Goal: Check status

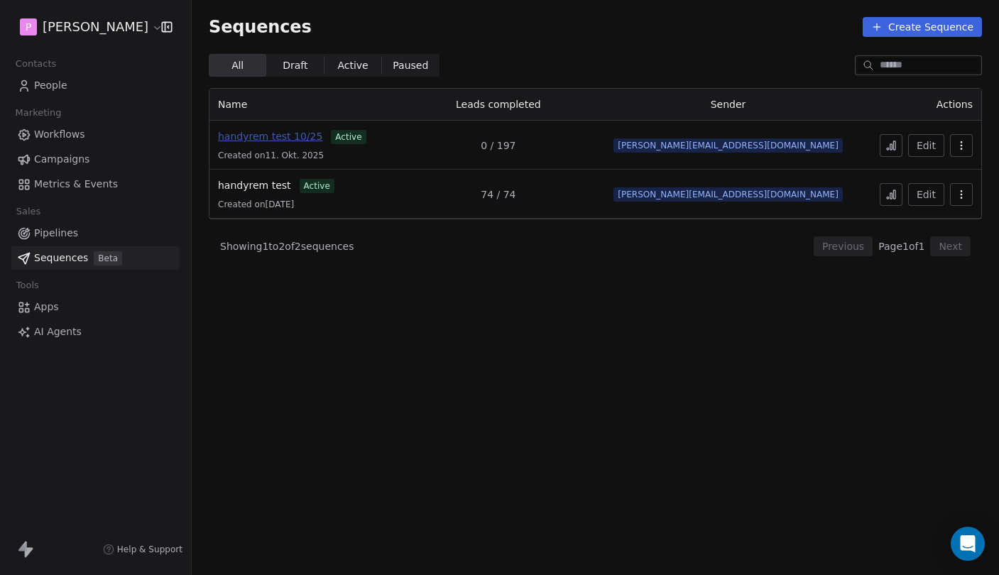
click at [300, 136] on span "handyrem test 10/25" at bounding box center [270, 136] width 104 height 11
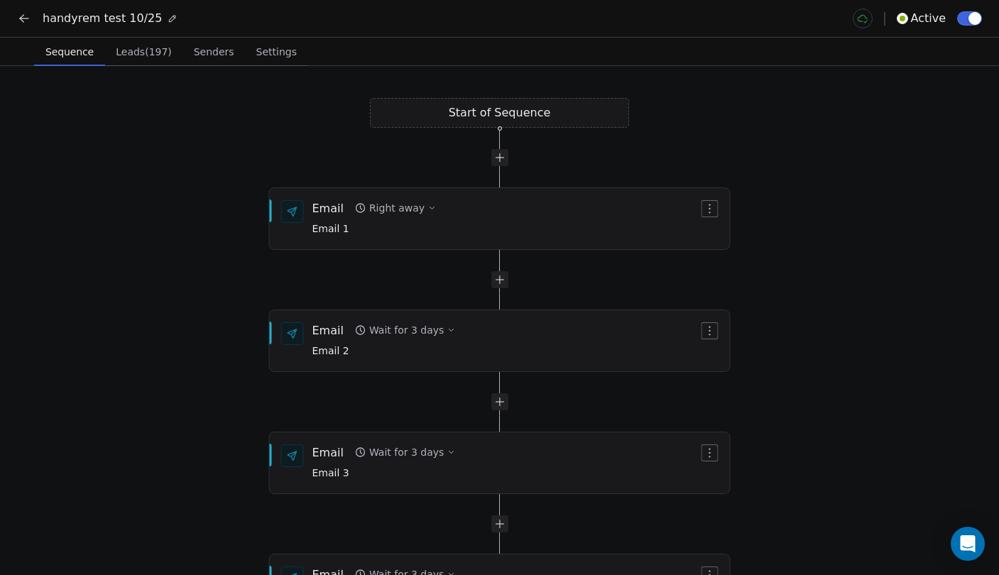
click at [10, 14] on div "handyrem test 10/25 Active" at bounding box center [499, 18] width 999 height 37
click at [19, 15] on icon at bounding box center [24, 18] width 14 height 14
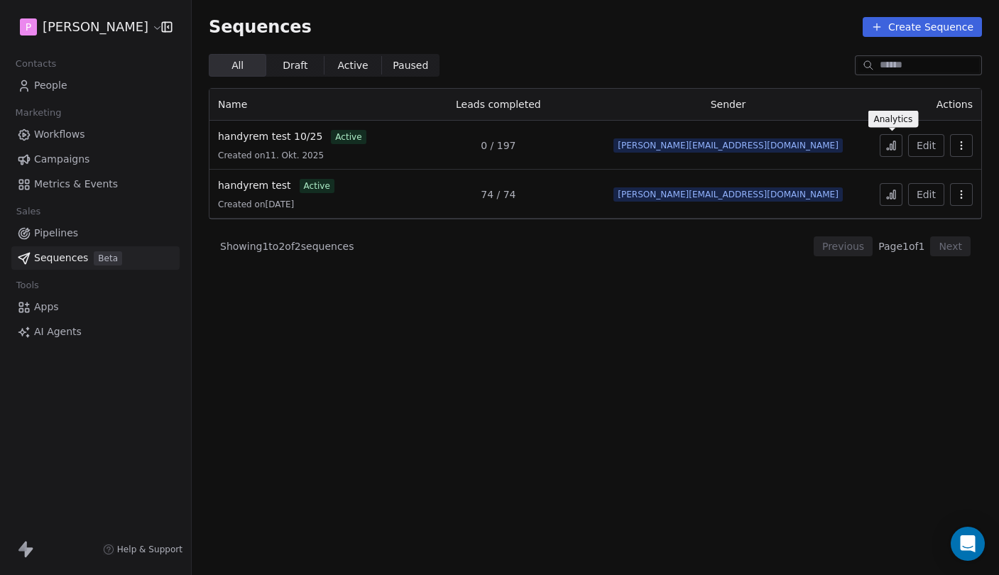
click at [893, 154] on button at bounding box center [890, 145] width 23 height 23
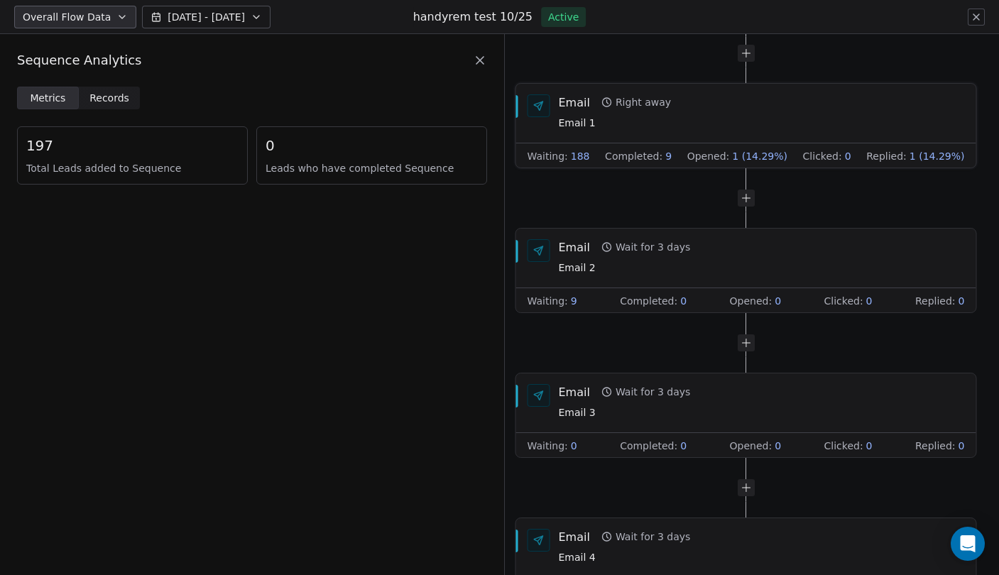
click at [946, 158] on span "1 (14.29%)" at bounding box center [936, 156] width 55 height 14
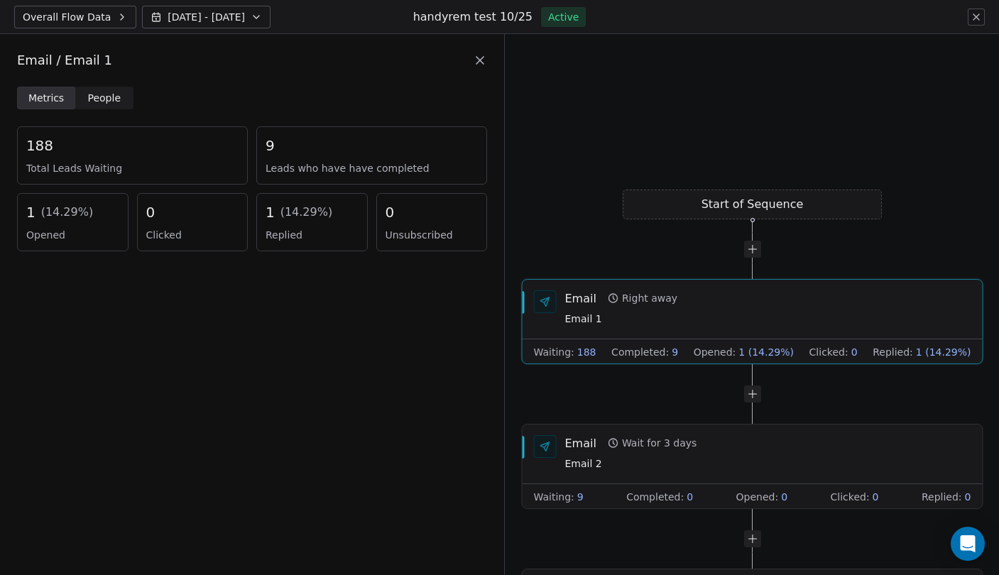
click at [303, 212] on span "( 14.29 %)" at bounding box center [306, 212] width 53 height 17
click at [975, 11] on icon at bounding box center [975, 16] width 11 height 11
